Goal: Transaction & Acquisition: Purchase product/service

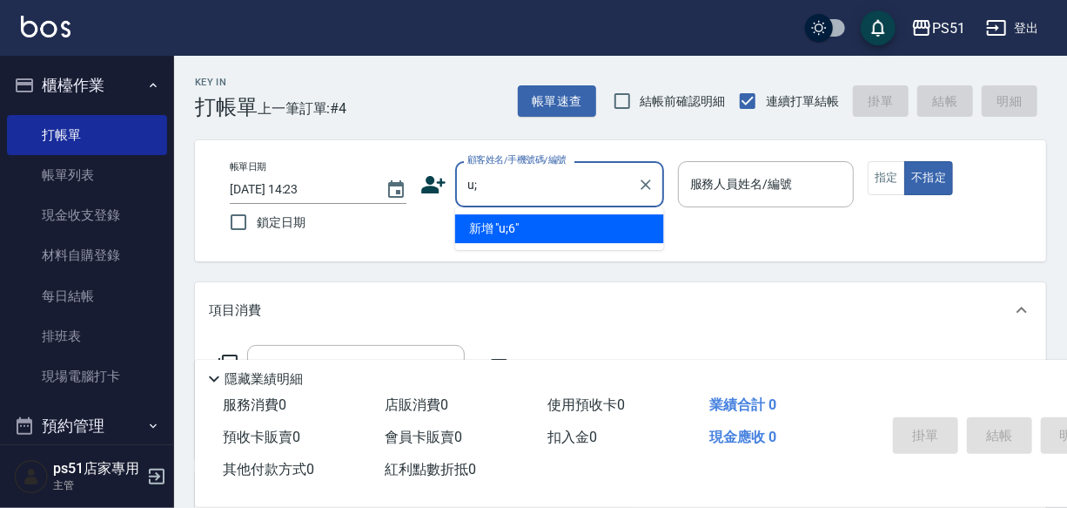
type input "u"
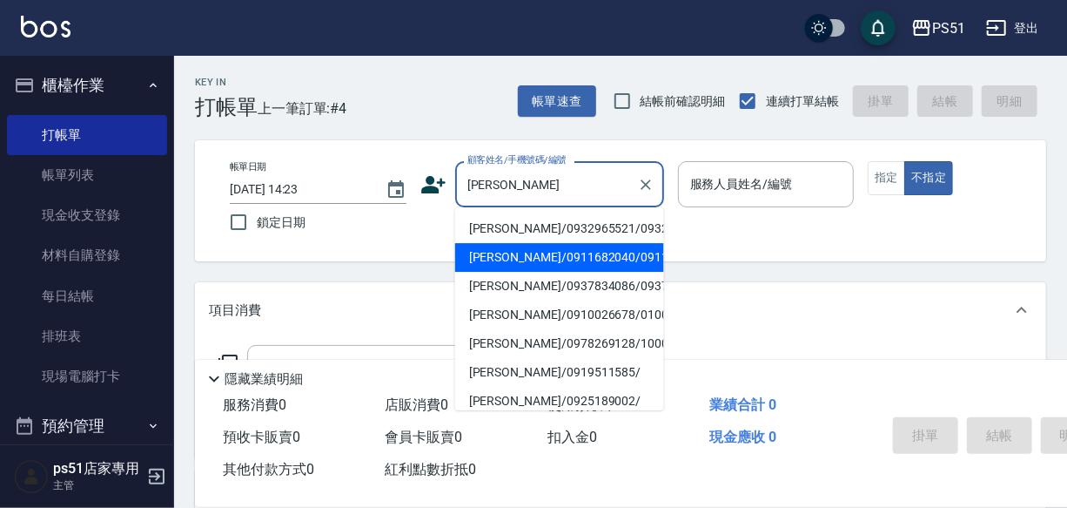
click at [502, 272] on li "[PERSON_NAME]/0911682040/0911682040" at bounding box center [559, 257] width 209 height 29
type input "[PERSON_NAME]/0911682040/0911682040"
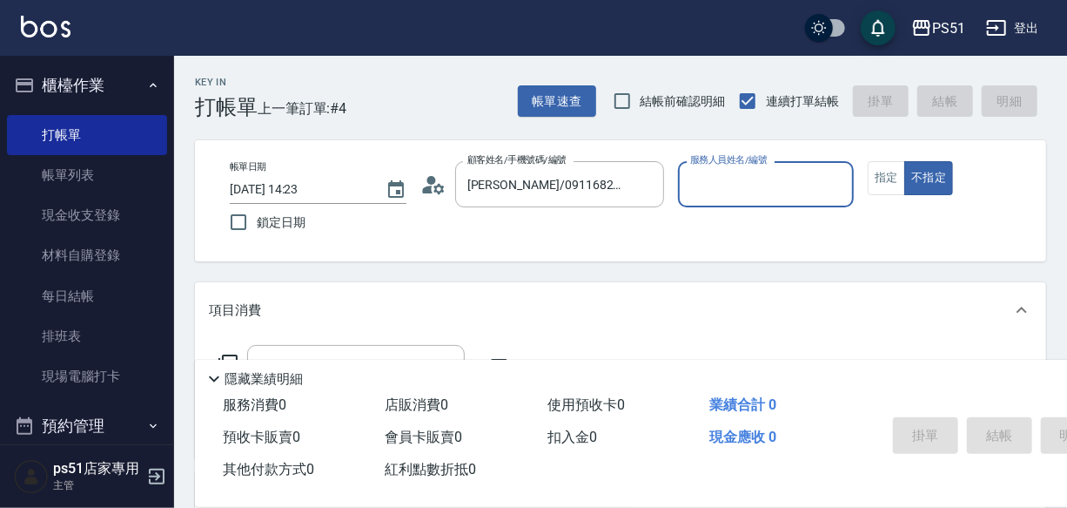
click at [752, 186] on input "服務人員姓名/編號" at bounding box center [766, 184] width 161 height 30
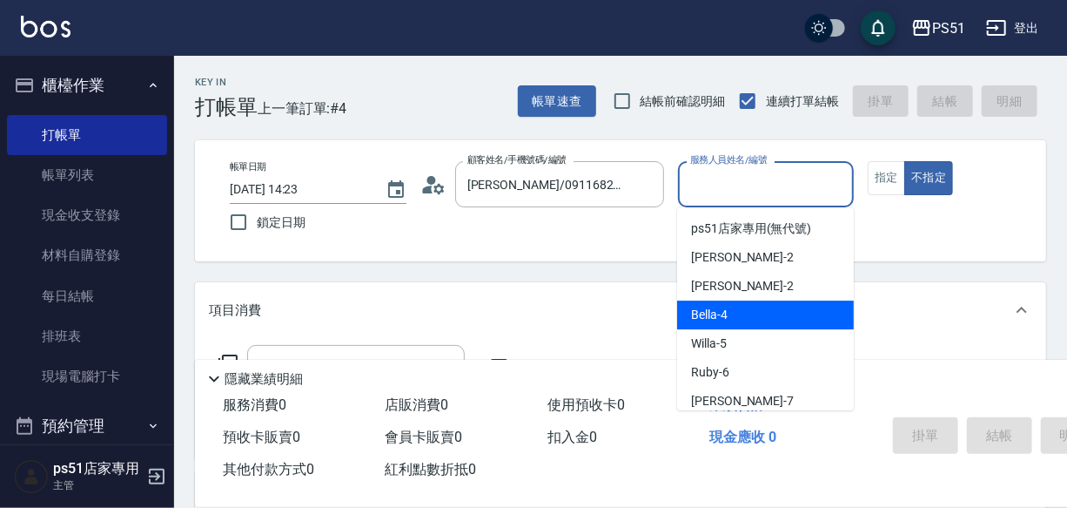
click at [733, 316] on div "Bella -4" at bounding box center [765, 314] width 177 height 29
type input "Bella-4"
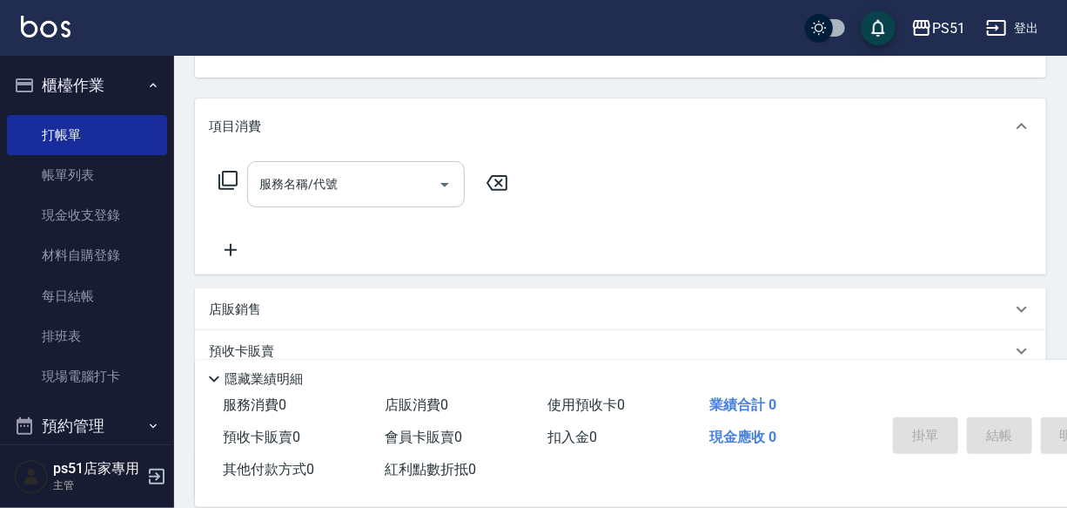
scroll to position [185, 0]
click at [290, 184] on input "服務名稱/代號" at bounding box center [343, 183] width 176 height 30
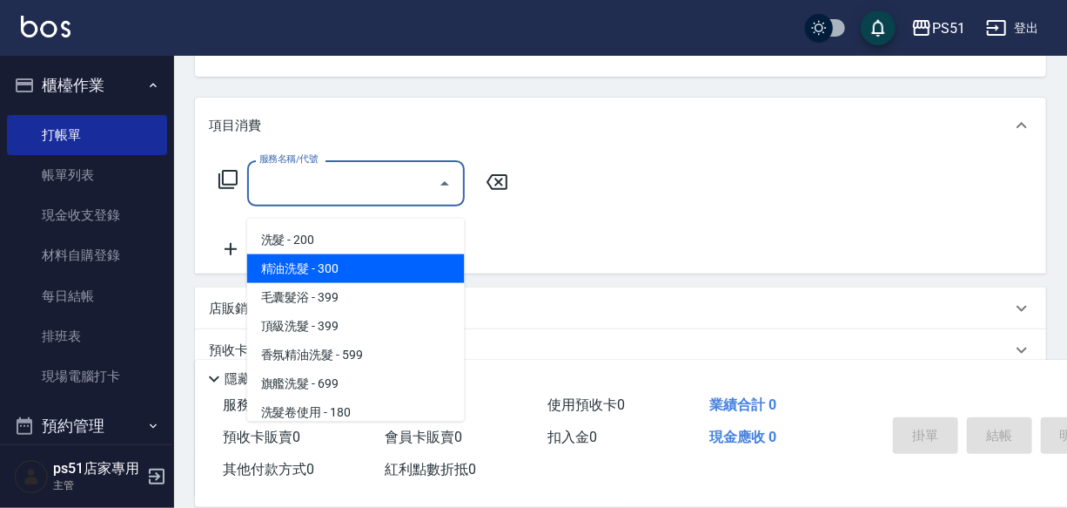
click at [326, 259] on span "精油洗髮 - 300" at bounding box center [356, 268] width 218 height 29
type input "精油洗髮(102)"
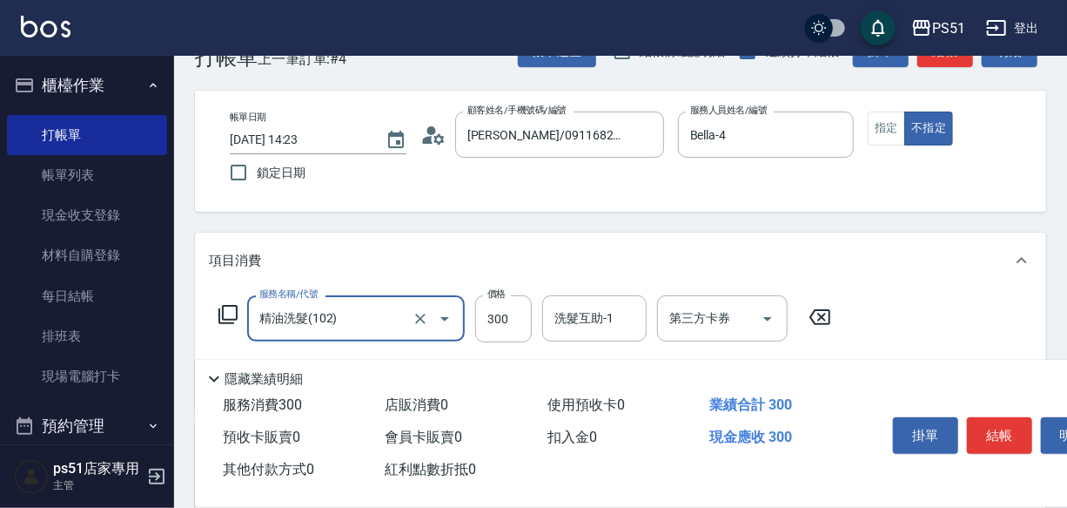
scroll to position [0, 0]
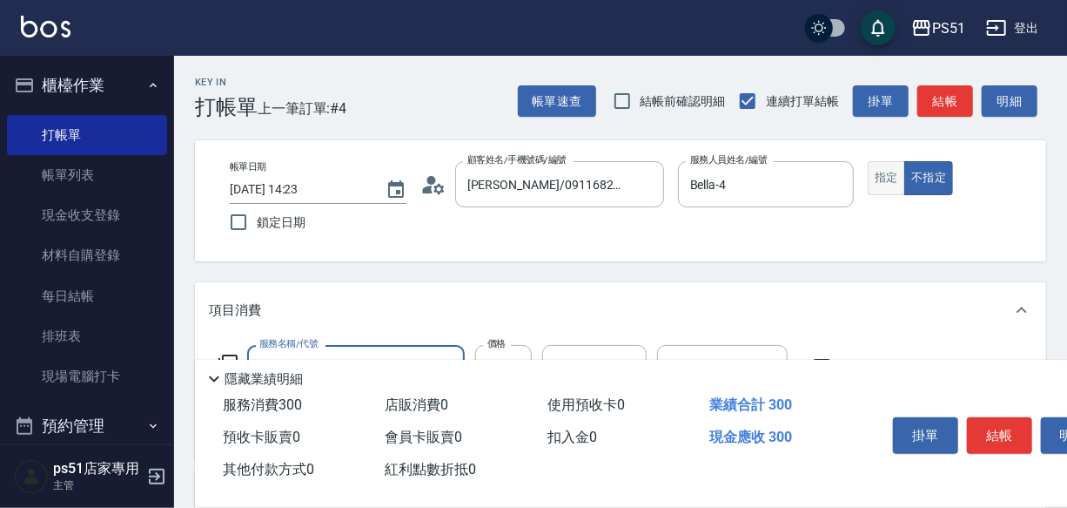
click at [895, 175] on button "指定" at bounding box center [886, 178] width 37 height 34
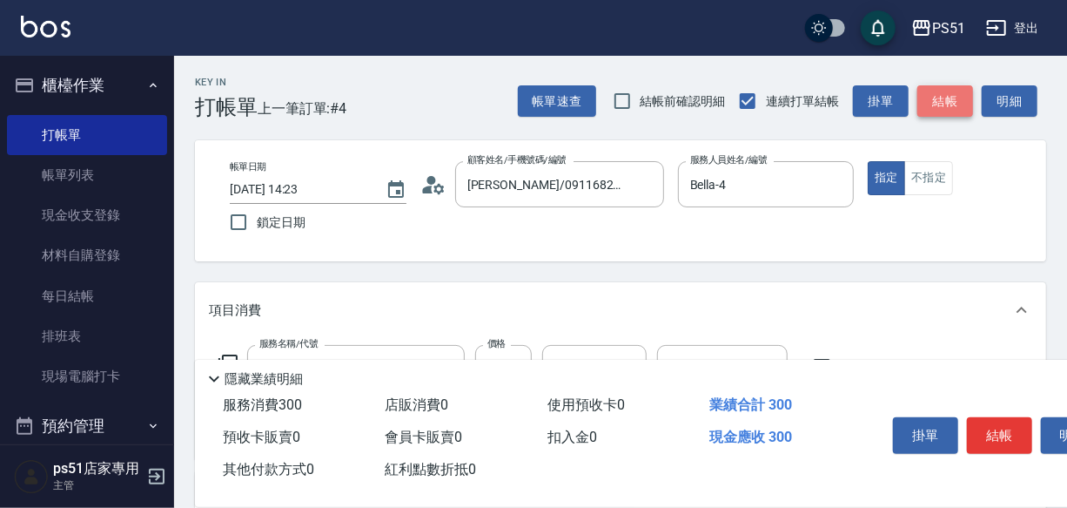
click at [961, 99] on button "結帳" at bounding box center [946, 101] width 56 height 32
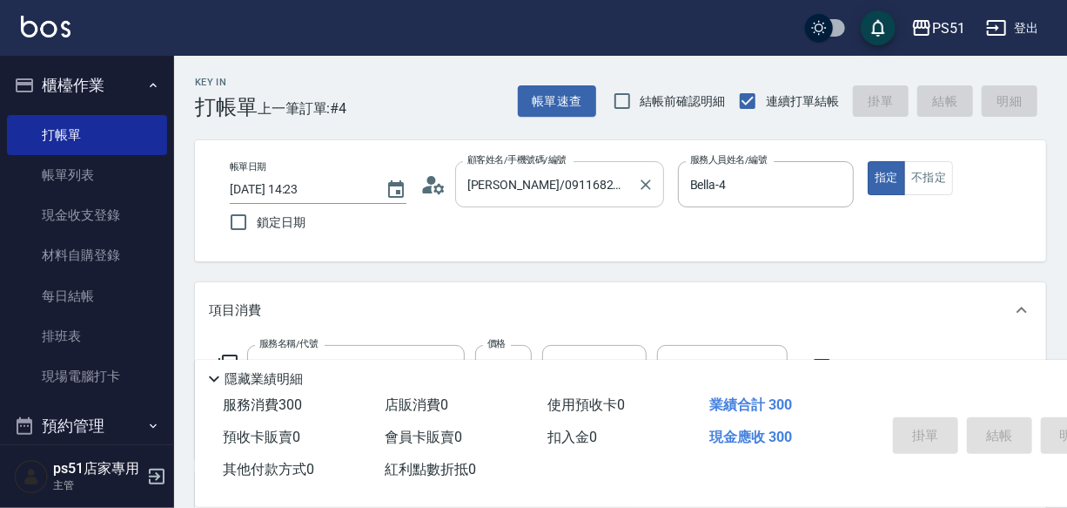
type input "[DATE] 15:31"
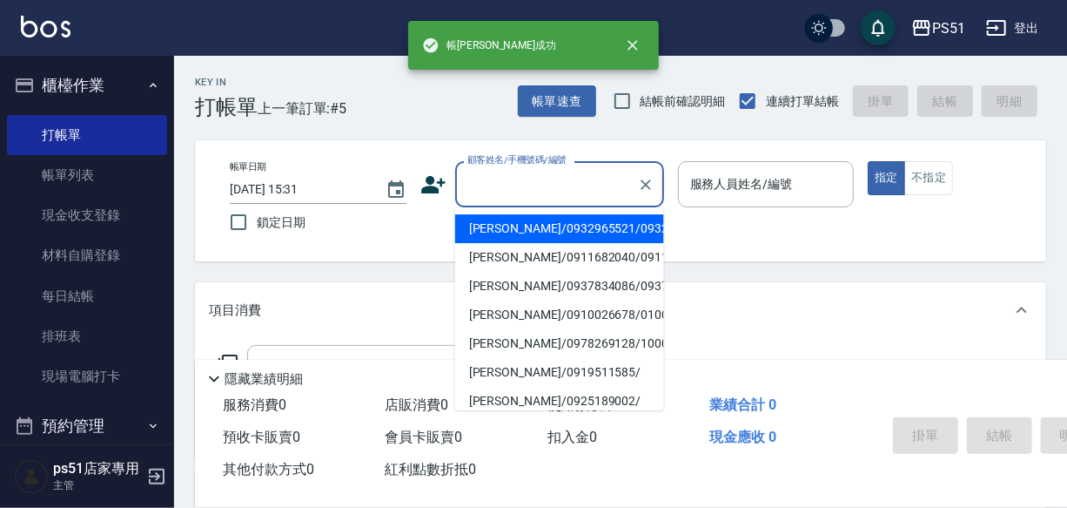
click at [554, 187] on input "顧客姓名/手機號碼/編號" at bounding box center [546, 184] width 167 height 30
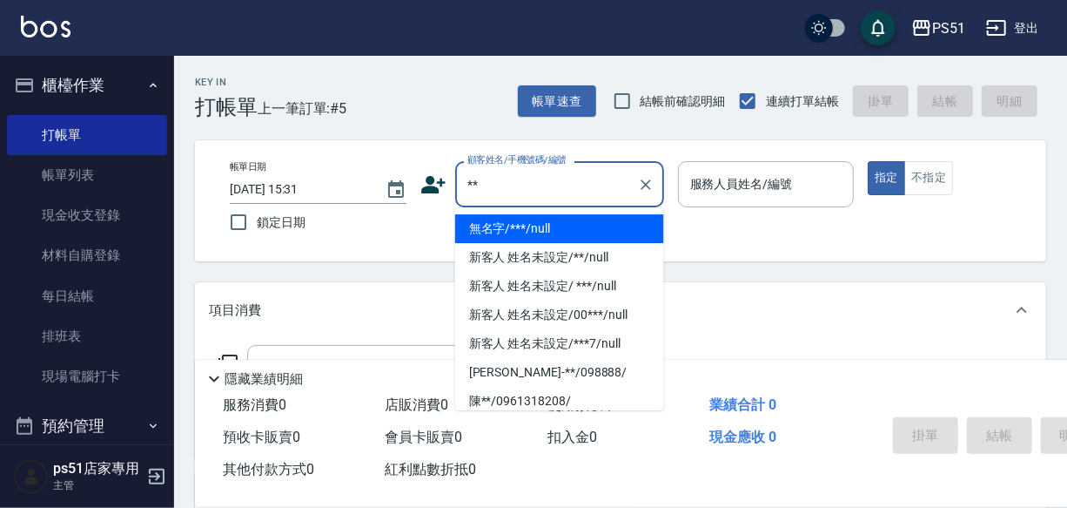
click at [492, 234] on li "無名字/***/null" at bounding box center [559, 228] width 209 height 29
type input "無名字/***/null"
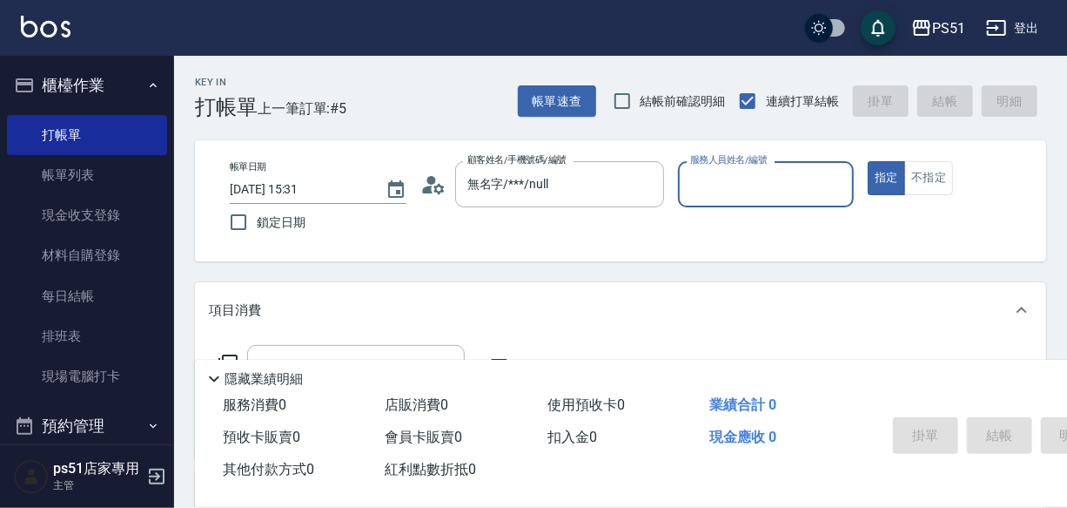
click at [727, 181] on input "服務人員姓名/編號" at bounding box center [766, 184] width 161 height 30
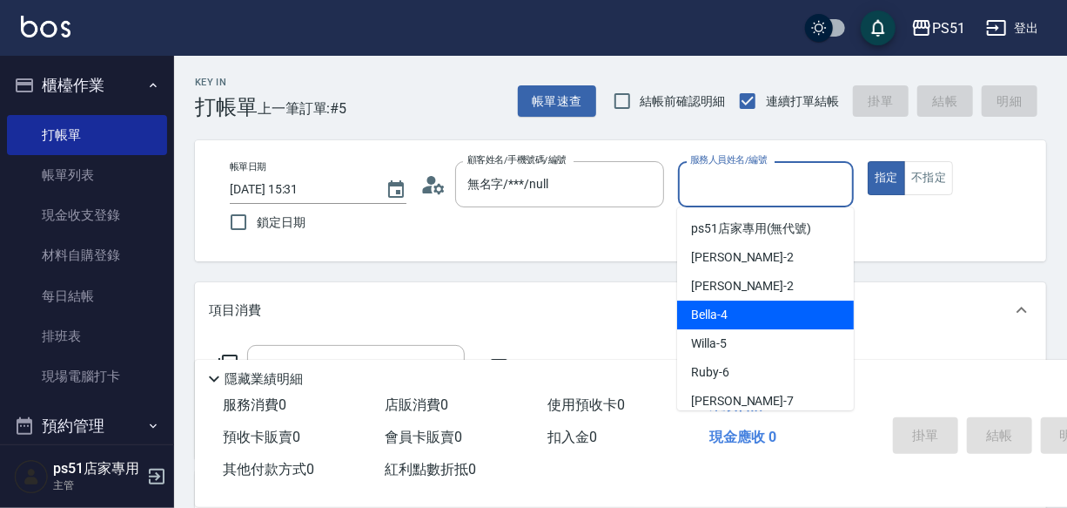
click at [701, 316] on span "Bella -4" at bounding box center [709, 315] width 37 height 18
type input "Bella-4"
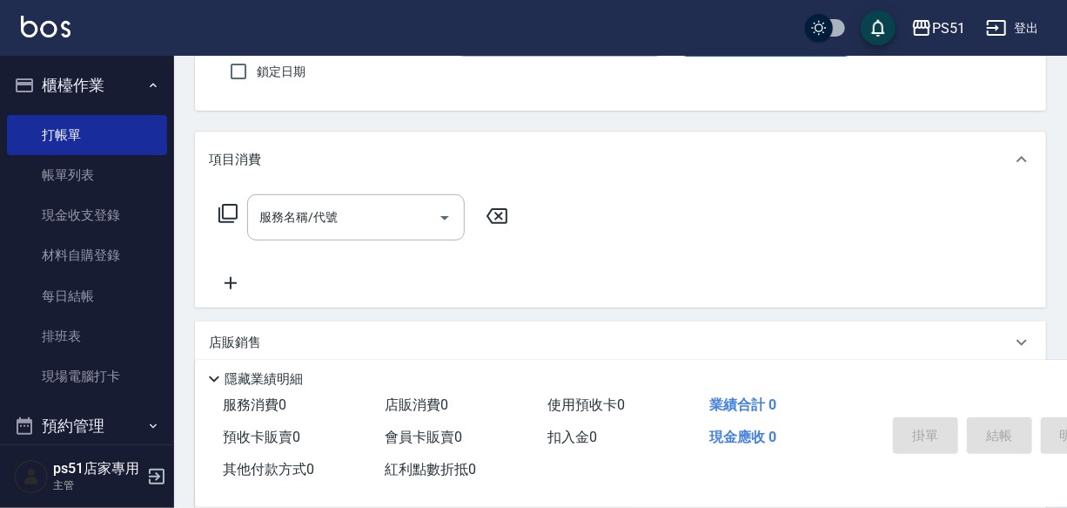
scroll to position [184, 0]
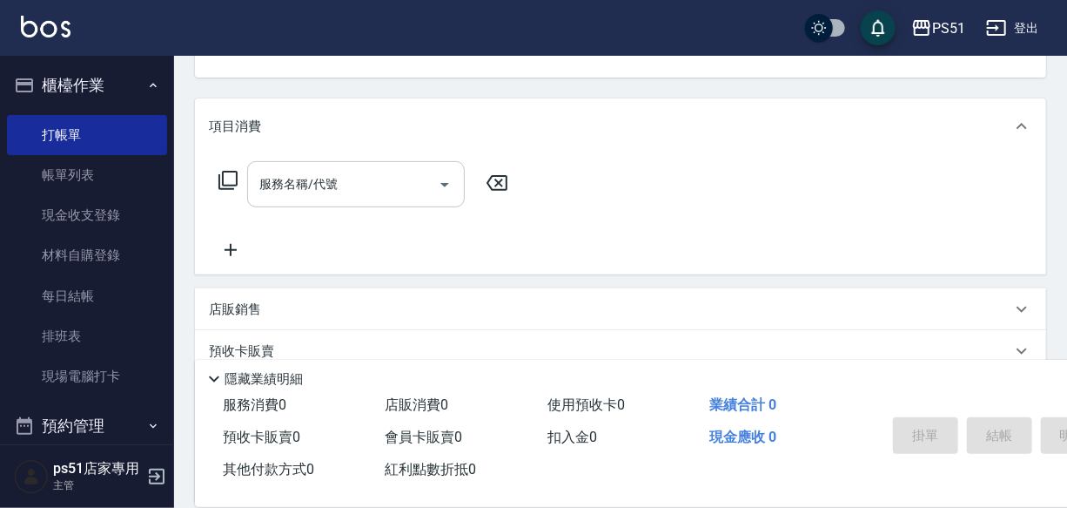
click at [320, 199] on input "服務名稱/代號" at bounding box center [343, 184] width 176 height 30
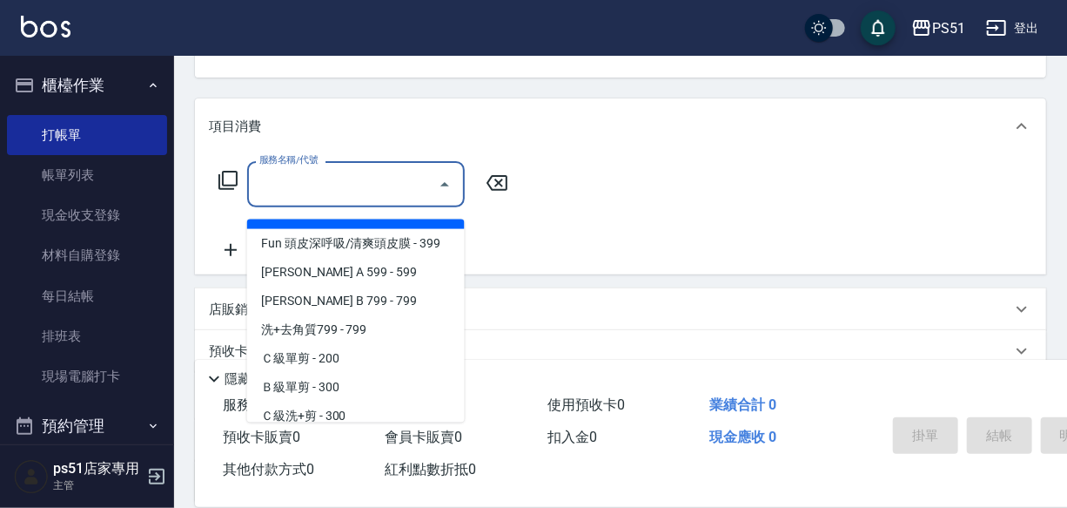
scroll to position [554, 0]
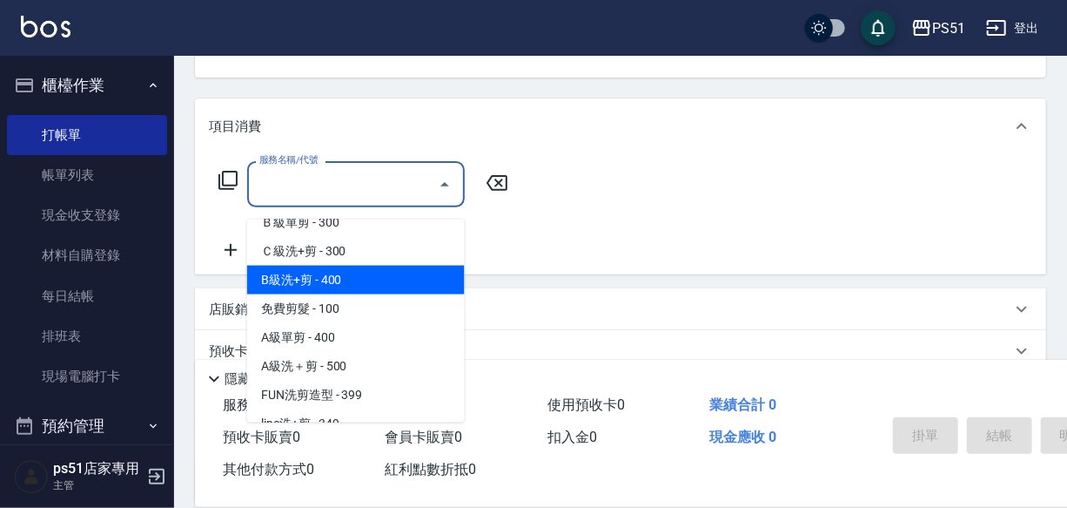
click at [366, 280] on span "B級洗+剪 - 400" at bounding box center [356, 280] width 218 height 29
type input "B級洗+剪(204)"
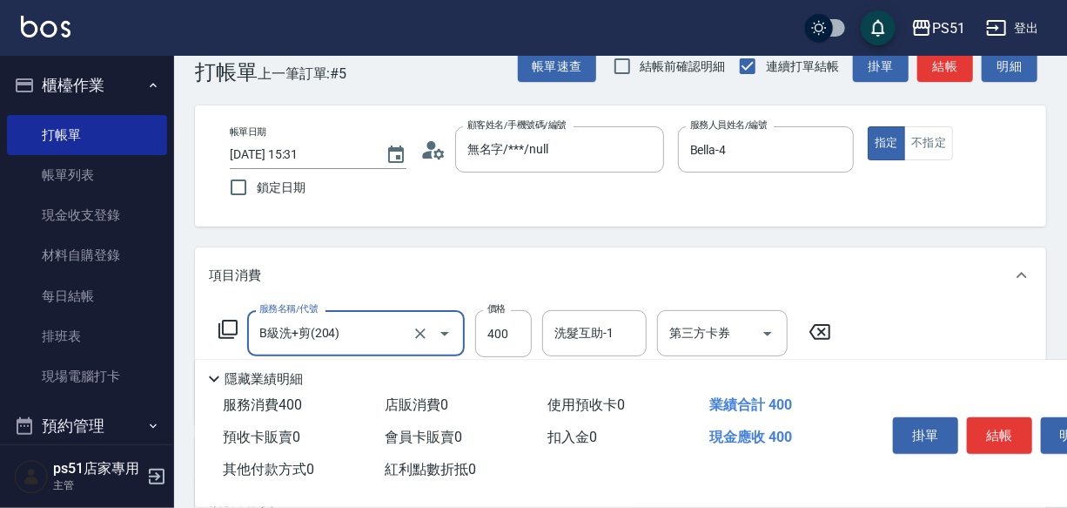
scroll to position [0, 0]
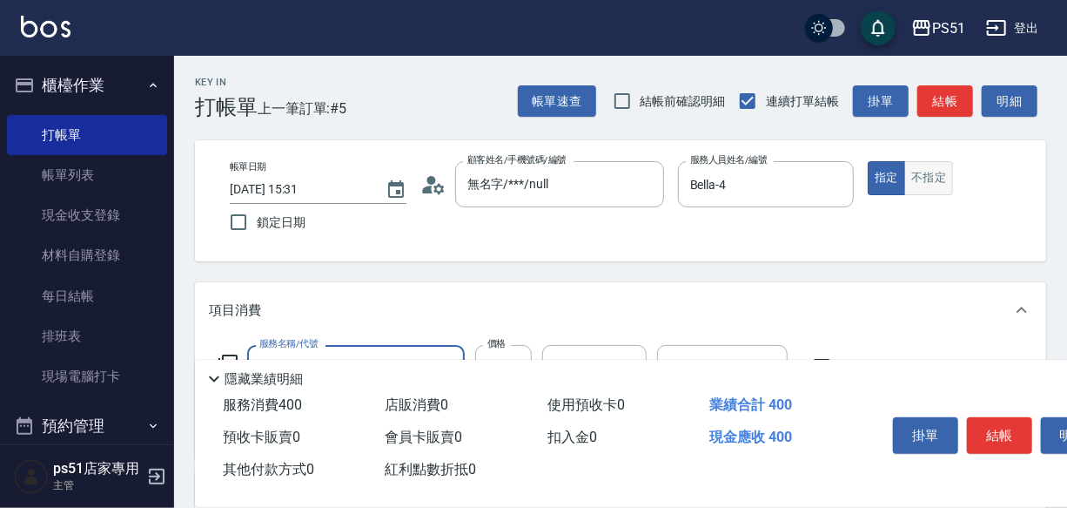
click at [919, 173] on button "不指定" at bounding box center [929, 178] width 49 height 34
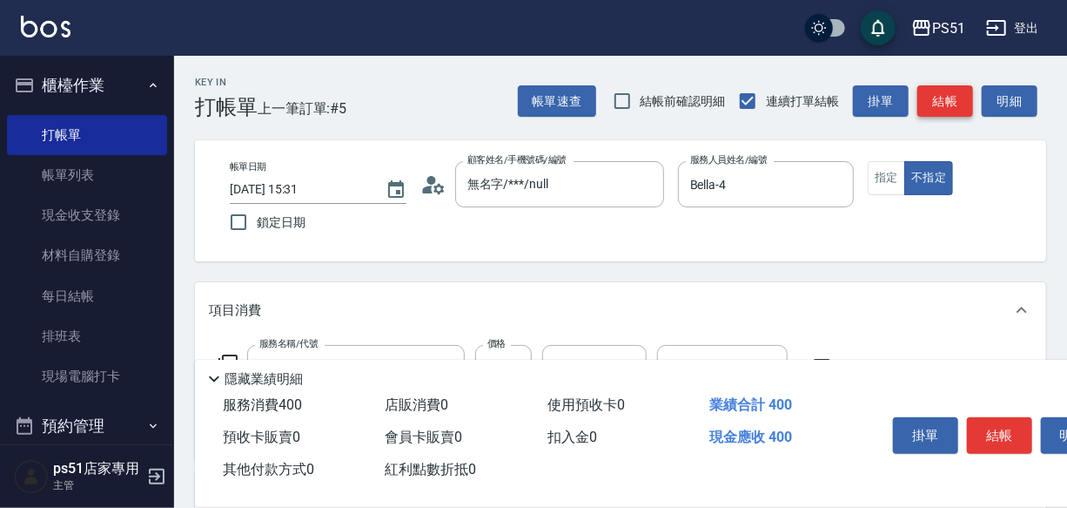
click at [956, 92] on button "結帳" at bounding box center [946, 101] width 56 height 32
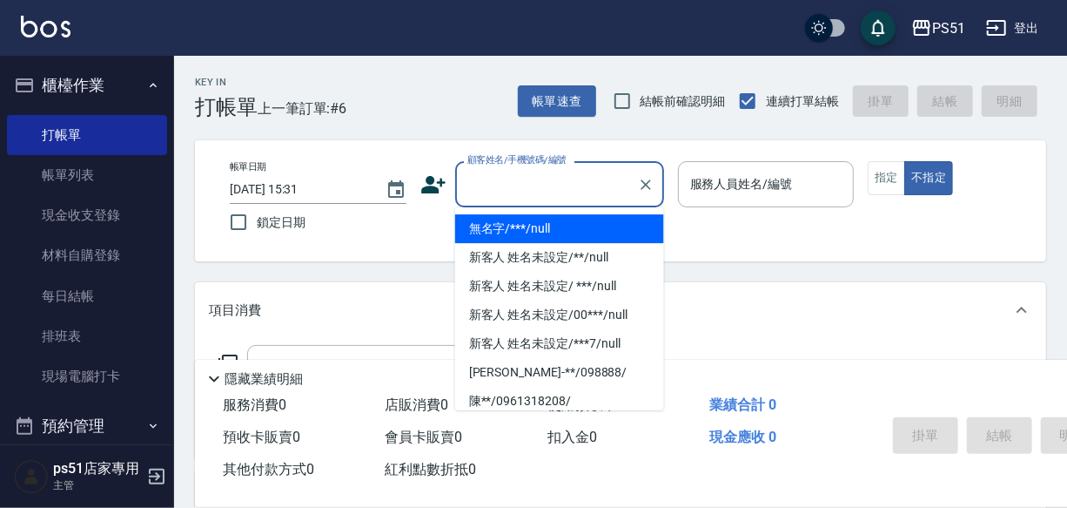
click at [530, 186] on input "顧客姓名/手機號碼/編號" at bounding box center [546, 184] width 167 height 30
click at [546, 226] on li "無名字/***/null" at bounding box center [559, 228] width 209 height 29
type input "無名字/***/null"
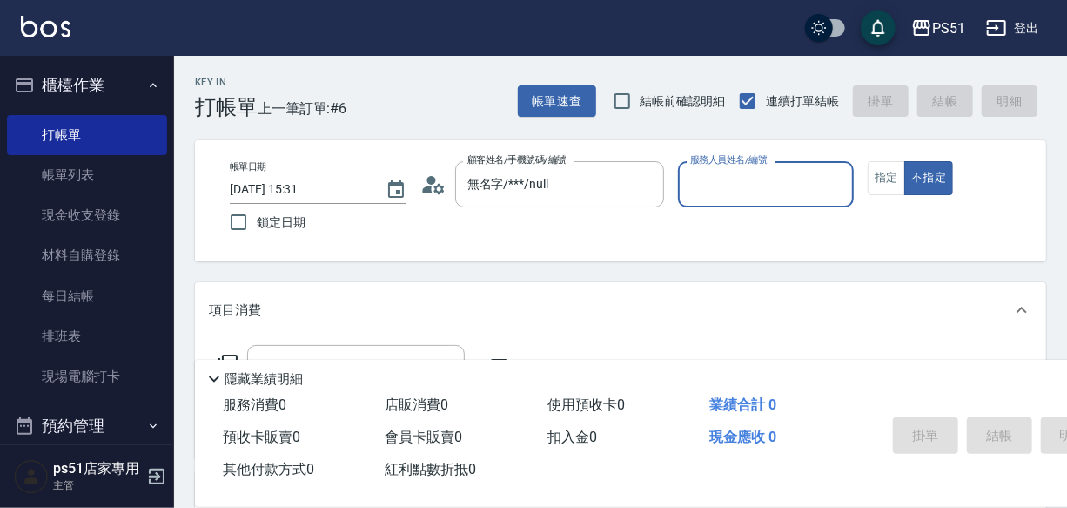
click at [788, 191] on input "服務人員姓名/編號" at bounding box center [766, 184] width 161 height 30
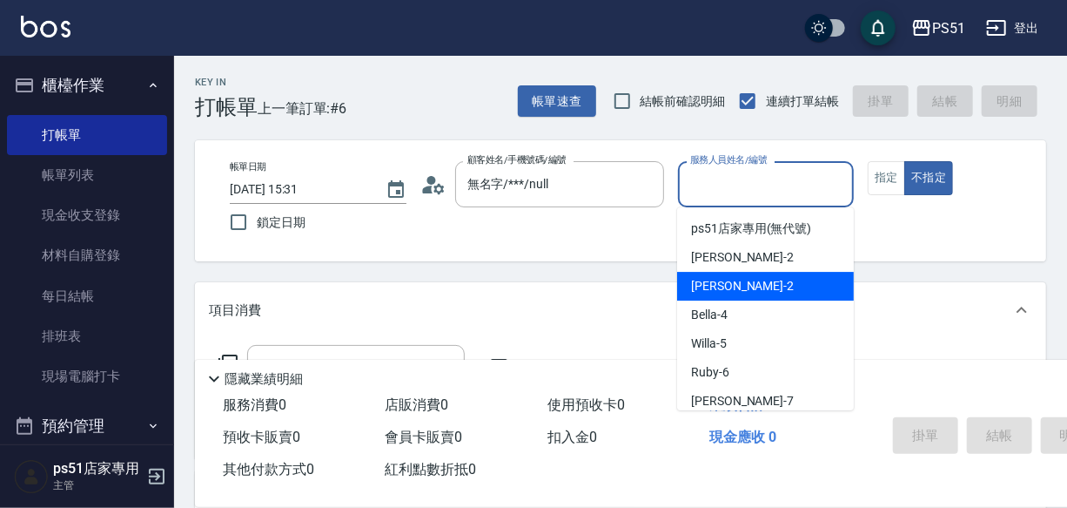
click at [803, 276] on div "[PERSON_NAME] -2" at bounding box center [765, 286] width 177 height 29
type input "[PERSON_NAME]-2"
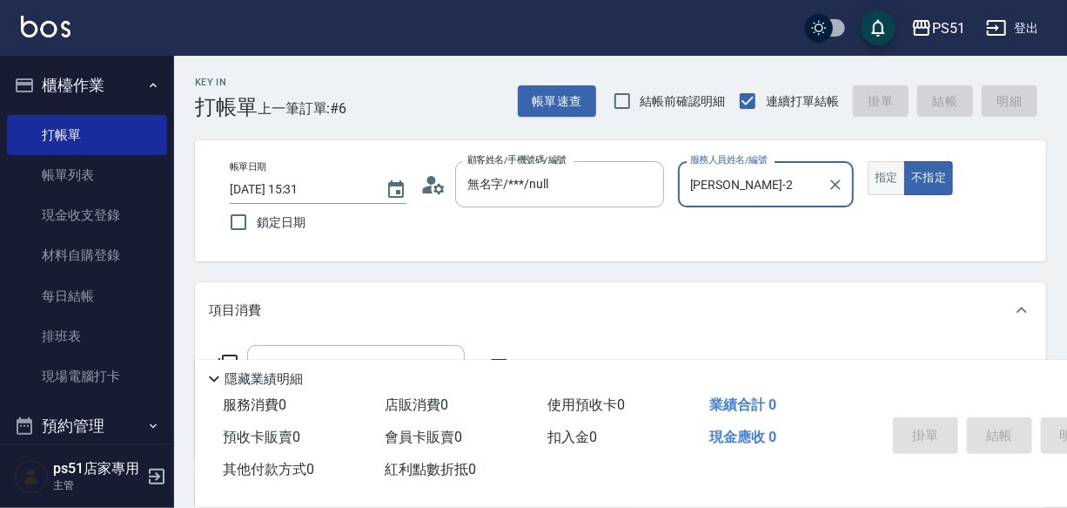
click at [889, 182] on button "指定" at bounding box center [886, 178] width 37 height 34
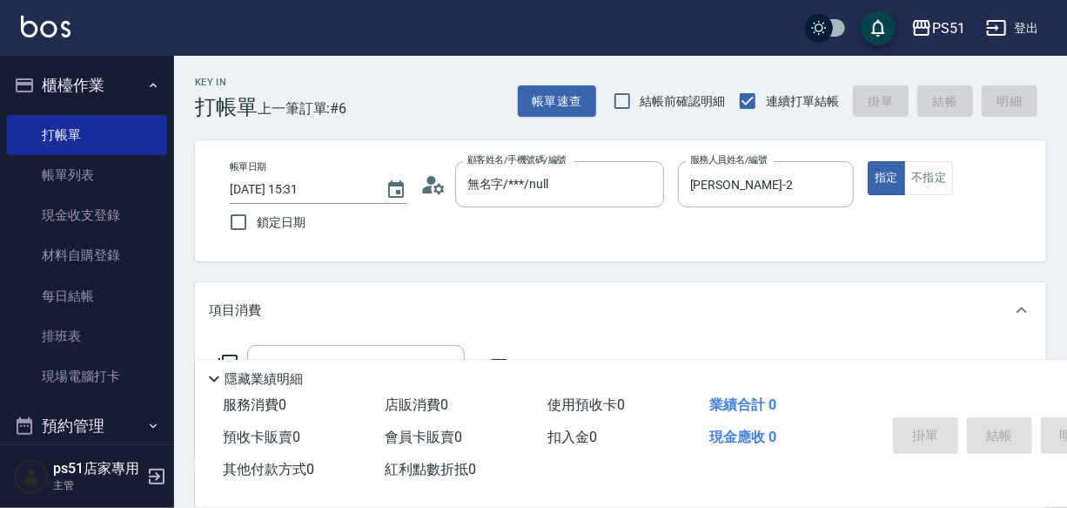
click at [251, 314] on p "項目消費" at bounding box center [235, 310] width 52 height 18
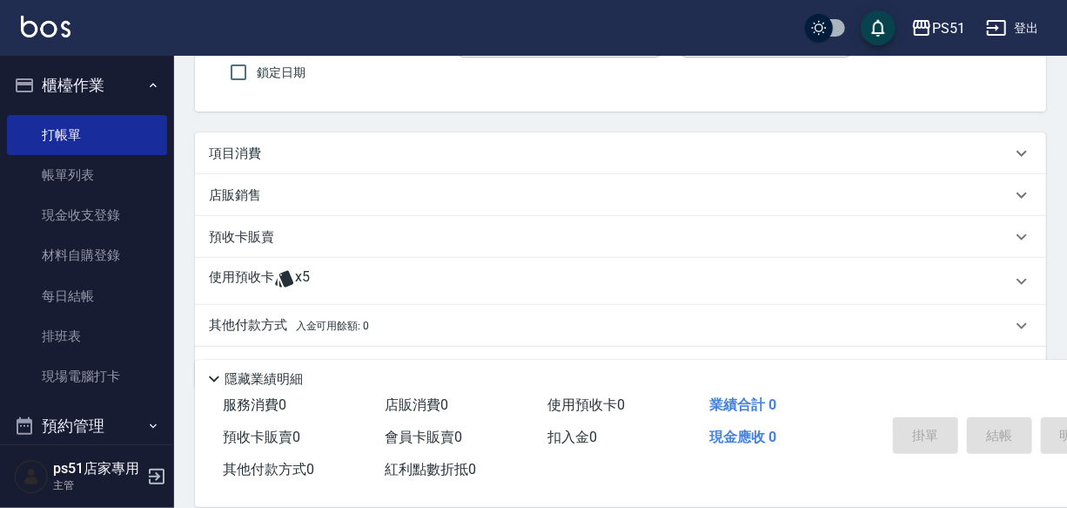
scroll to position [184, 0]
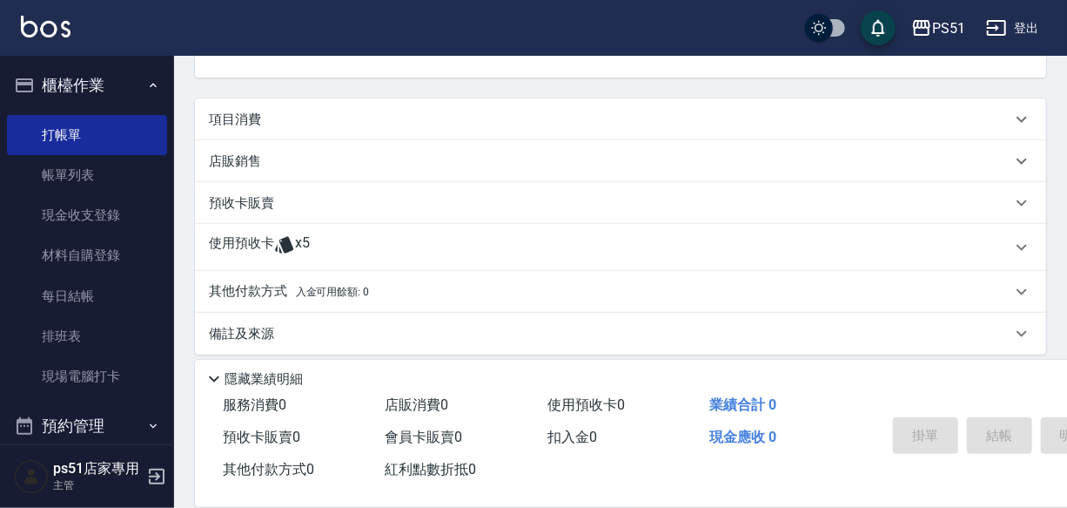
click at [239, 127] on p "項目消費" at bounding box center [235, 120] width 52 height 18
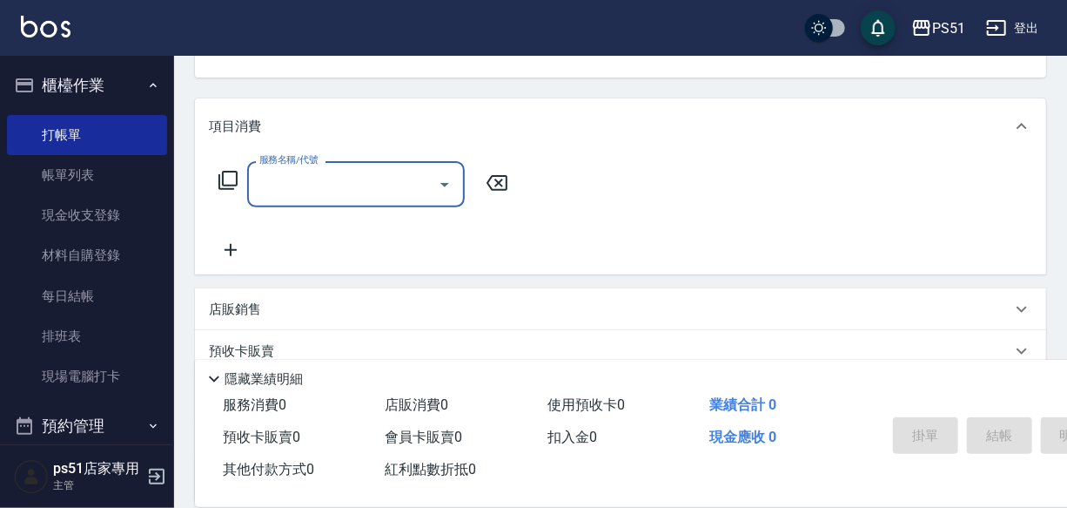
scroll to position [0, 0]
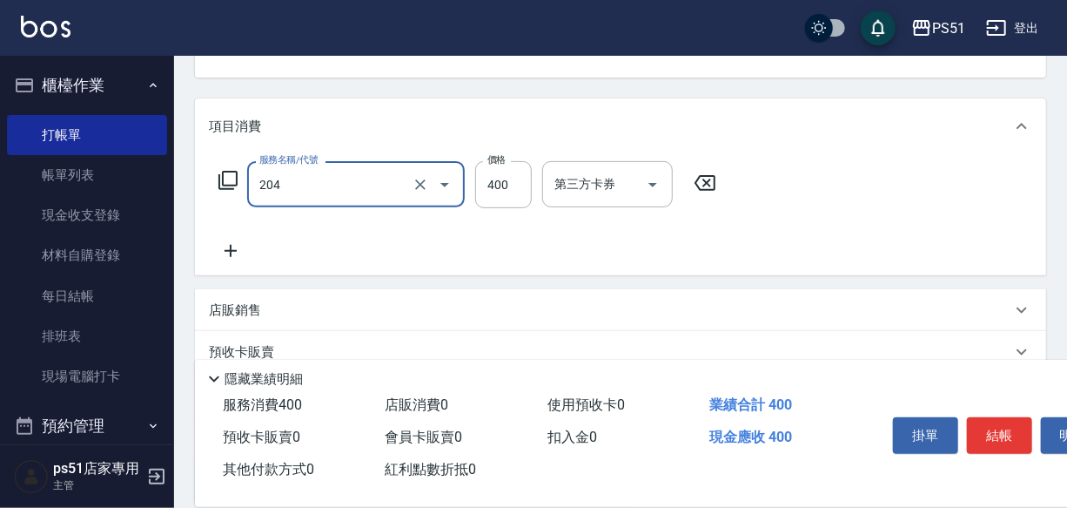
type input "B級洗+剪(204)"
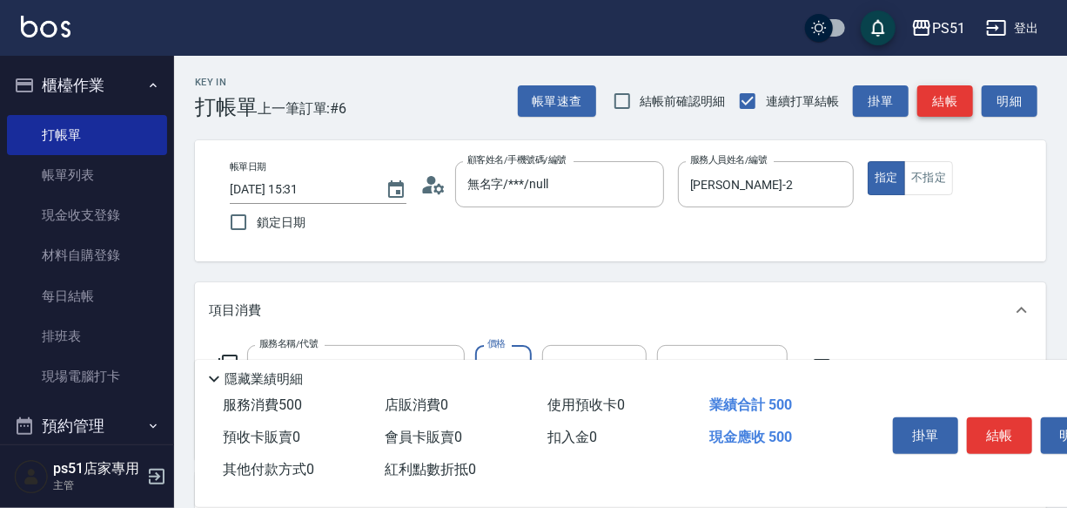
type input "500"
click at [958, 112] on button "結帳" at bounding box center [946, 101] width 56 height 32
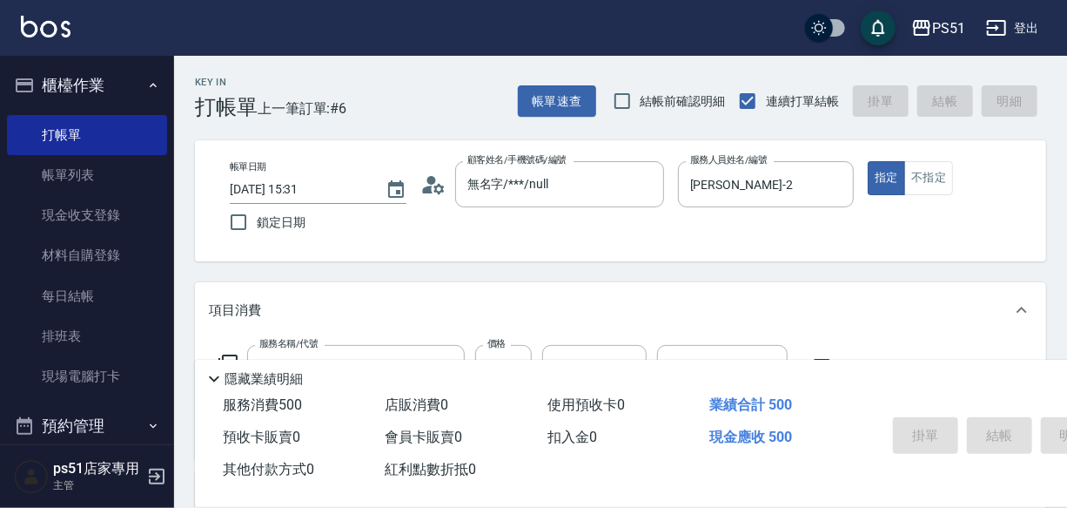
type input "[DATE] 15:49"
